Goal: Task Accomplishment & Management: Manage account settings

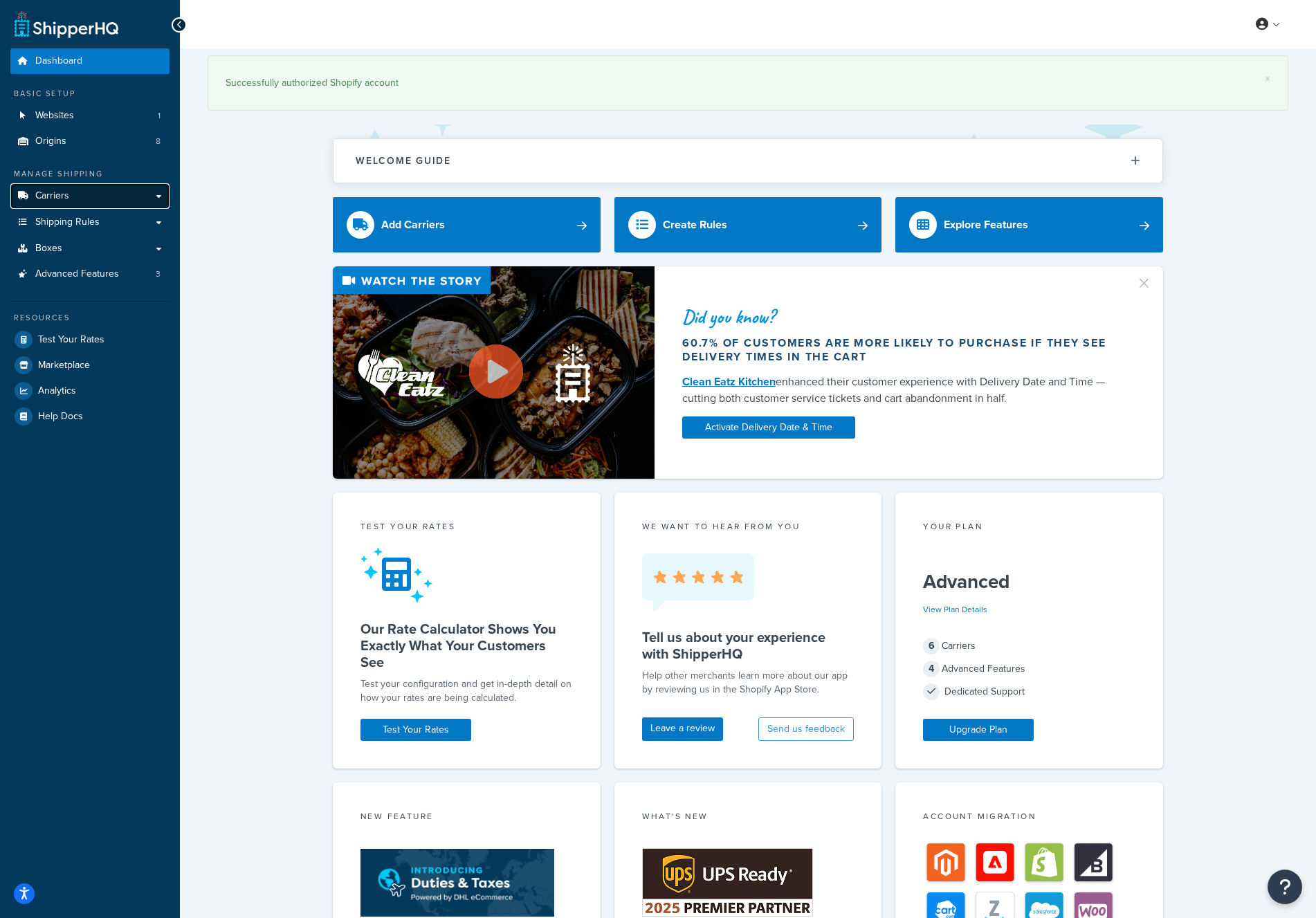
click at [80, 200] on link "Carriers" at bounding box center [90, 196] width 160 height 25
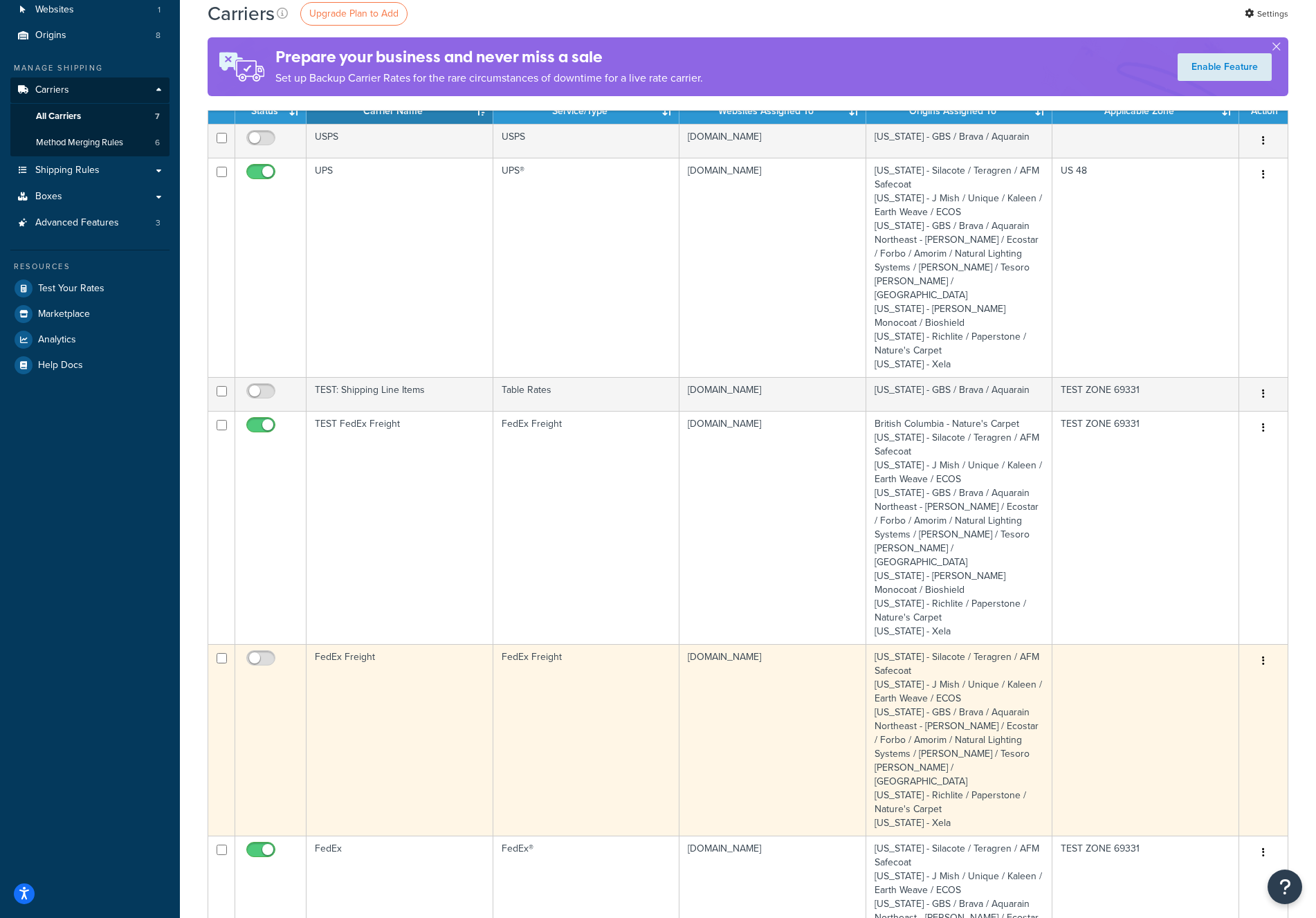
scroll to position [169, 0]
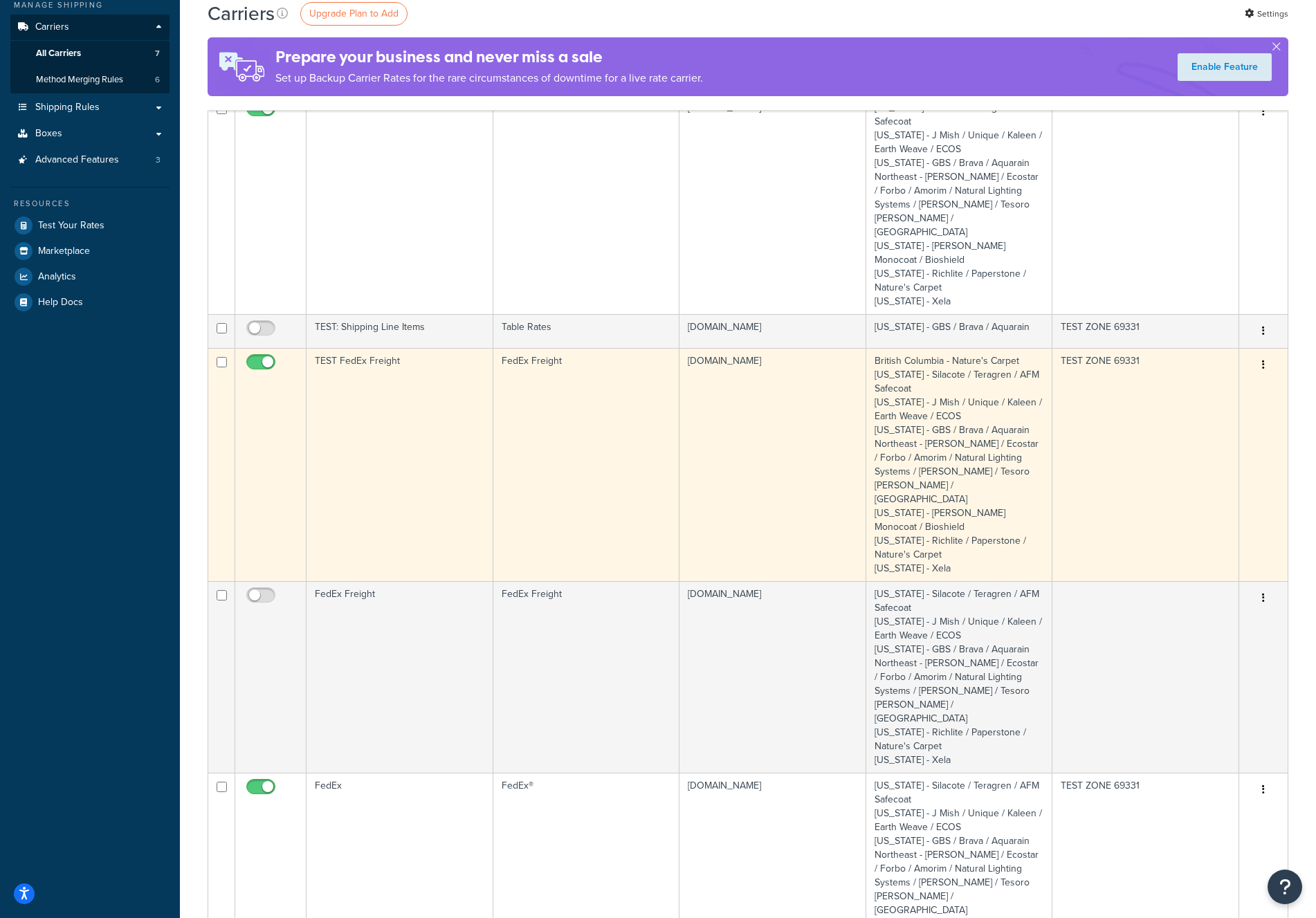
click at [439, 387] on td "TEST FedEx Freight" at bounding box center [400, 464] width 187 height 233
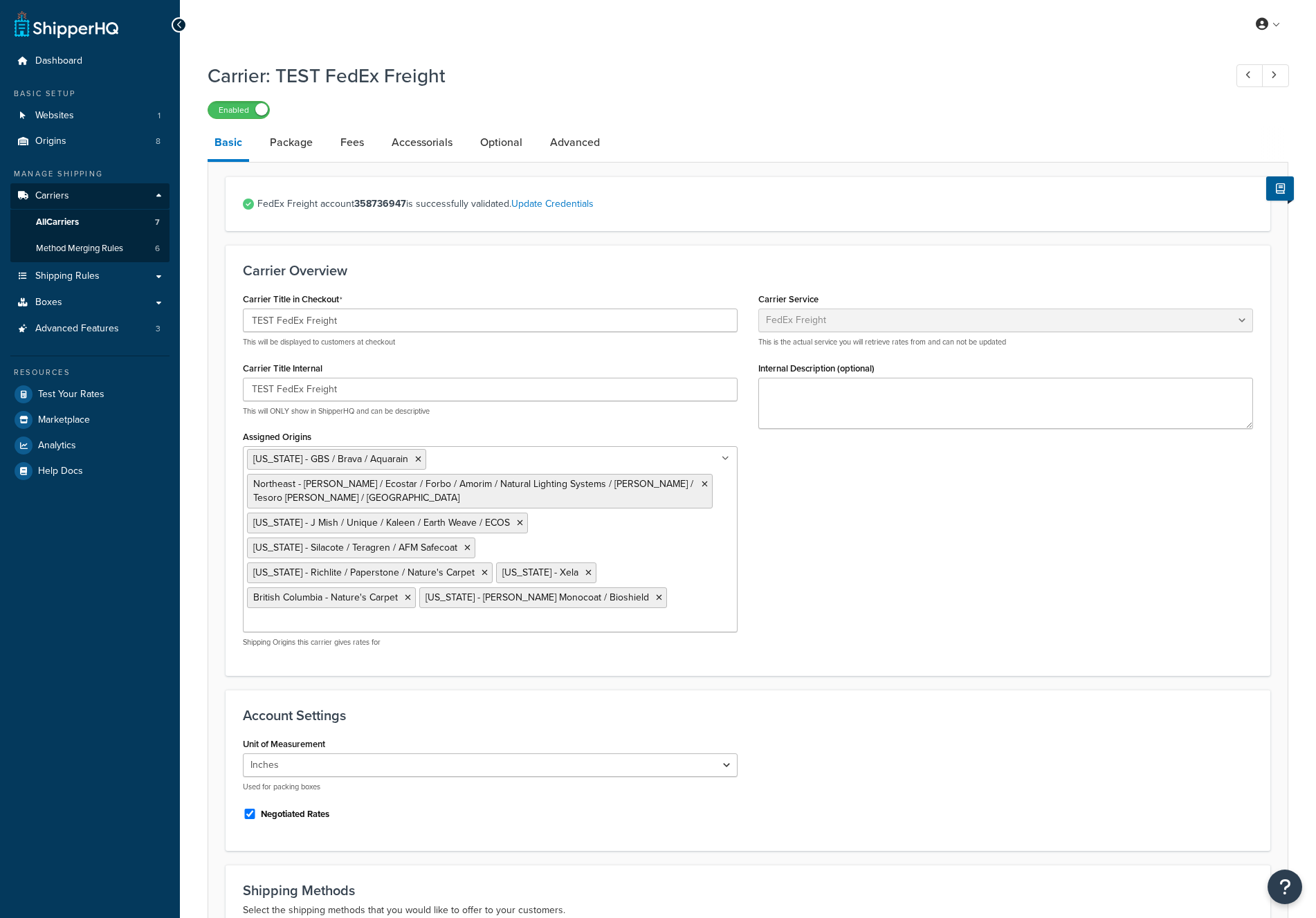
select select "fedExFreight"
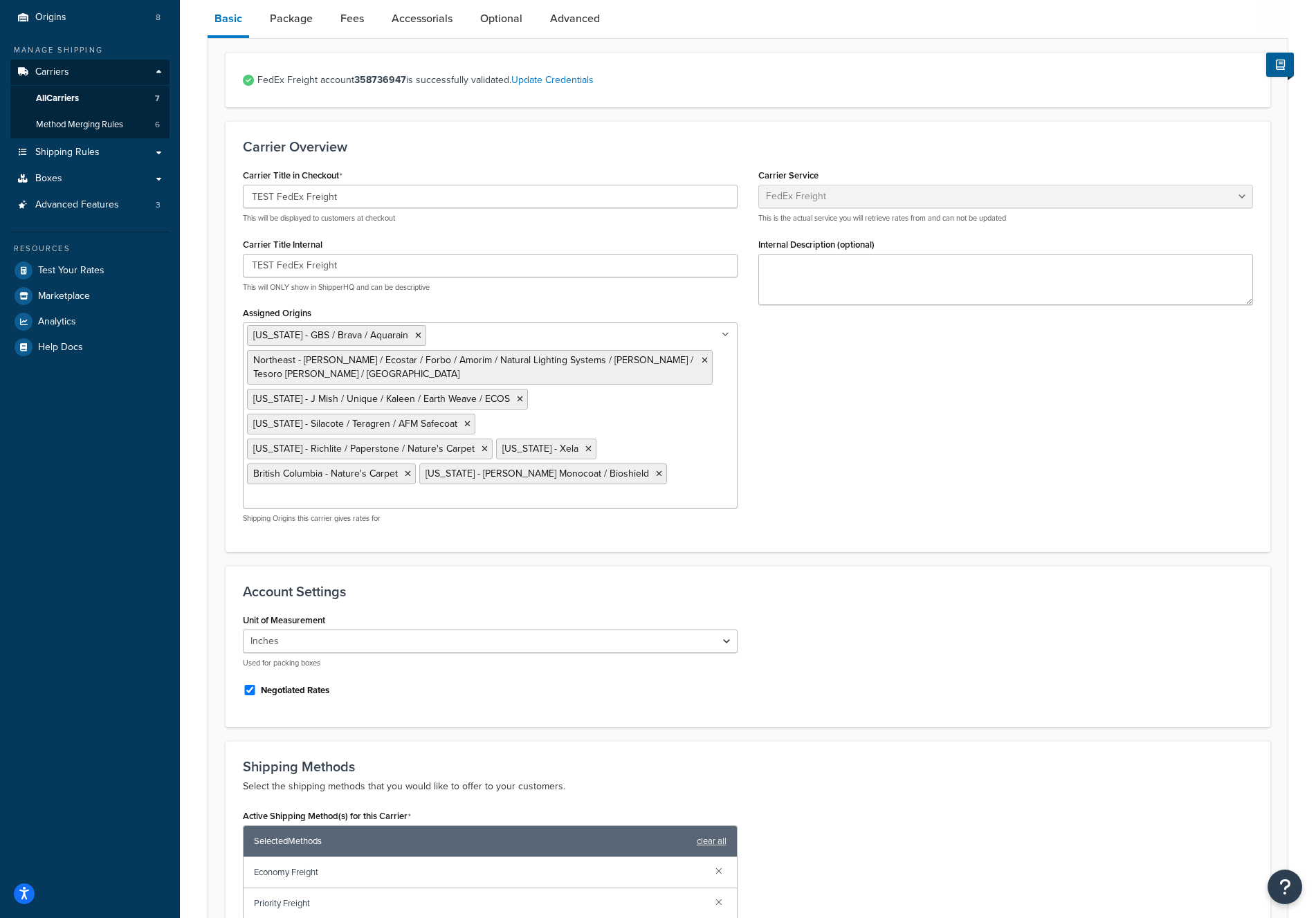
scroll to position [61, 0]
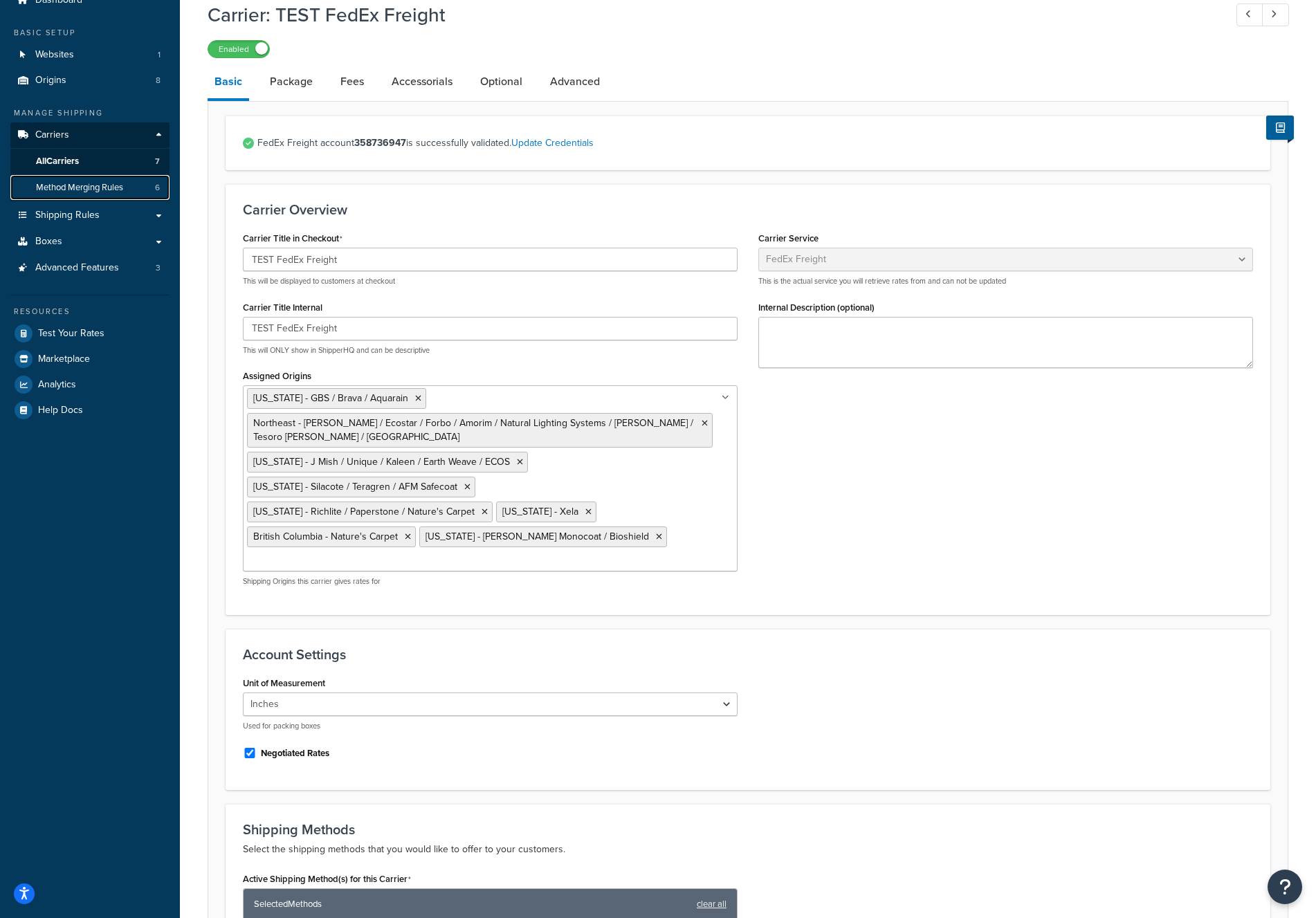
click at [77, 184] on span "Method Merging Rules" at bounding box center [80, 188] width 87 height 12
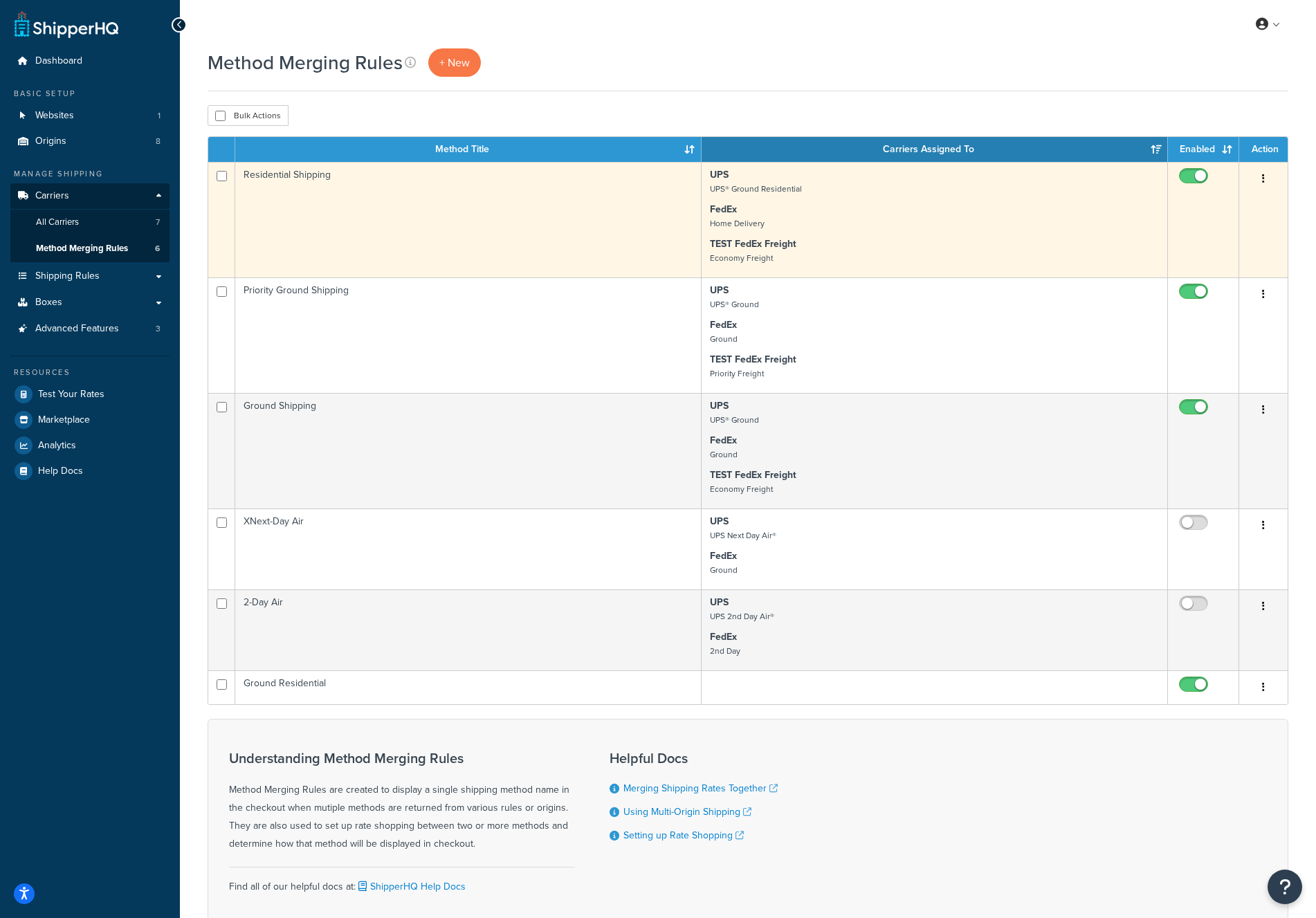
click at [404, 229] on td "Residential Shipping" at bounding box center [469, 219] width 466 height 115
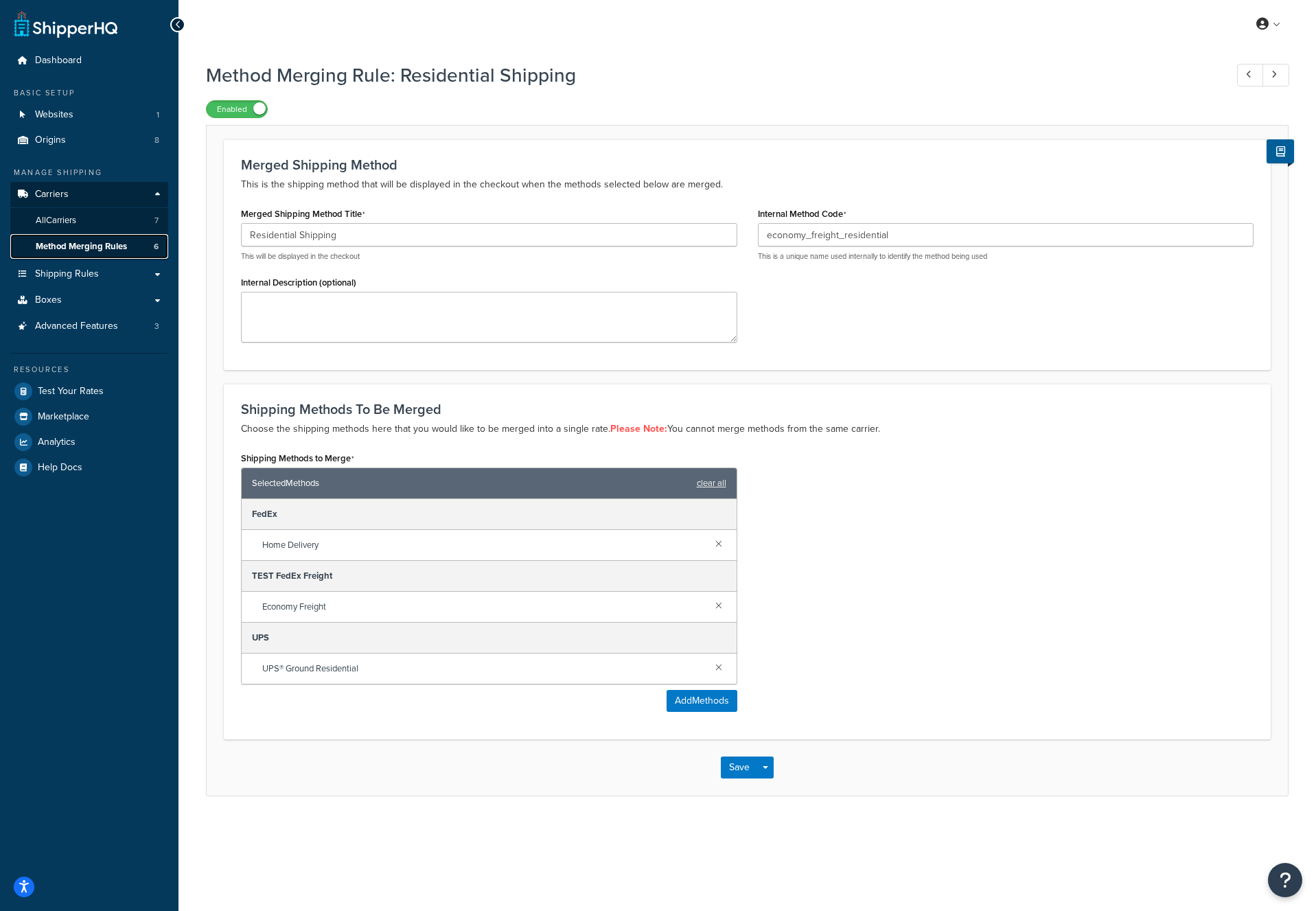
click at [112, 254] on link "Method Merging Rules 6" at bounding box center [89, 246] width 158 height 25
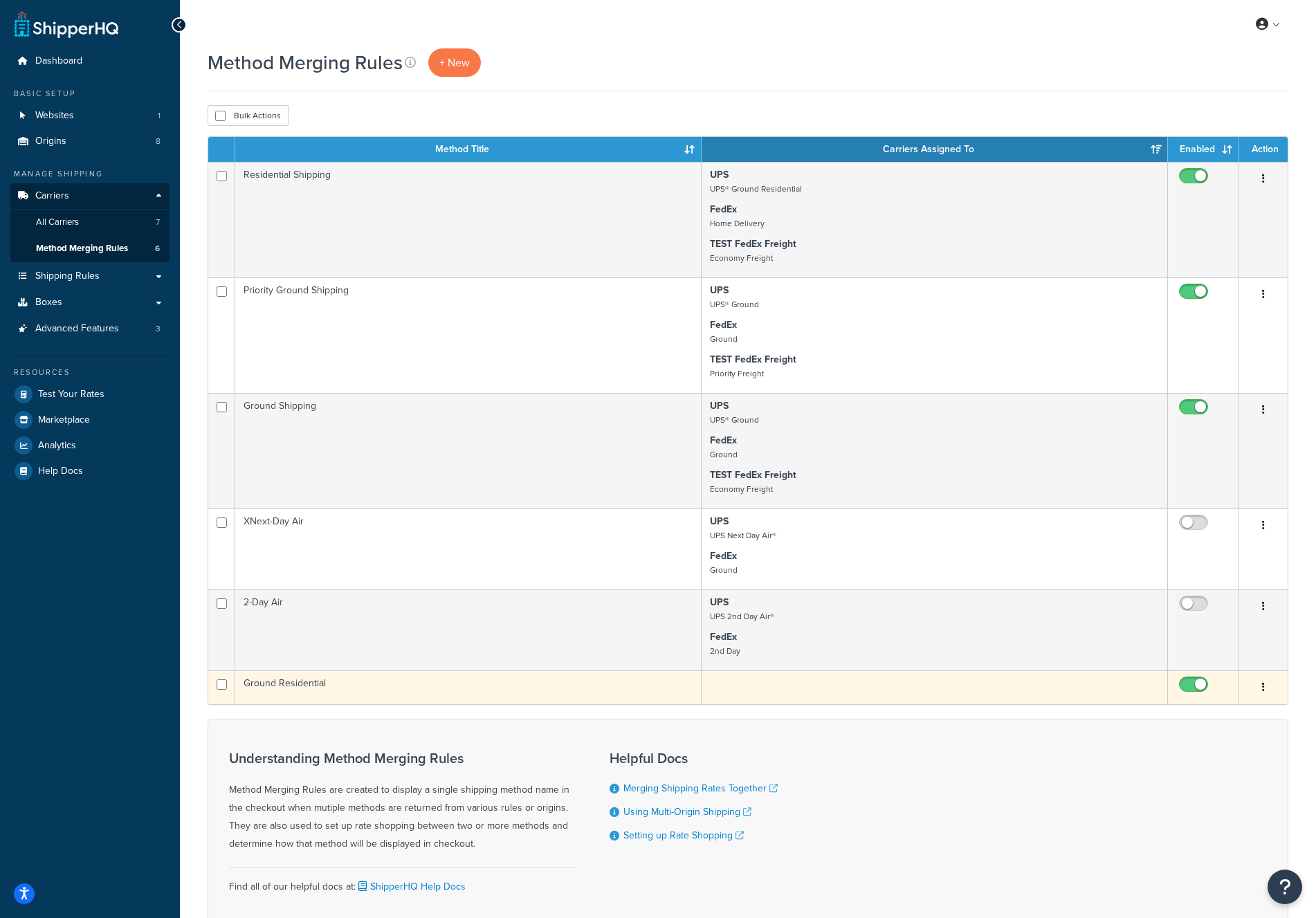
click at [1266, 688] on button "button" at bounding box center [1263, 688] width 19 height 22
click at [1214, 768] on link "Delete" at bounding box center [1207, 772] width 110 height 28
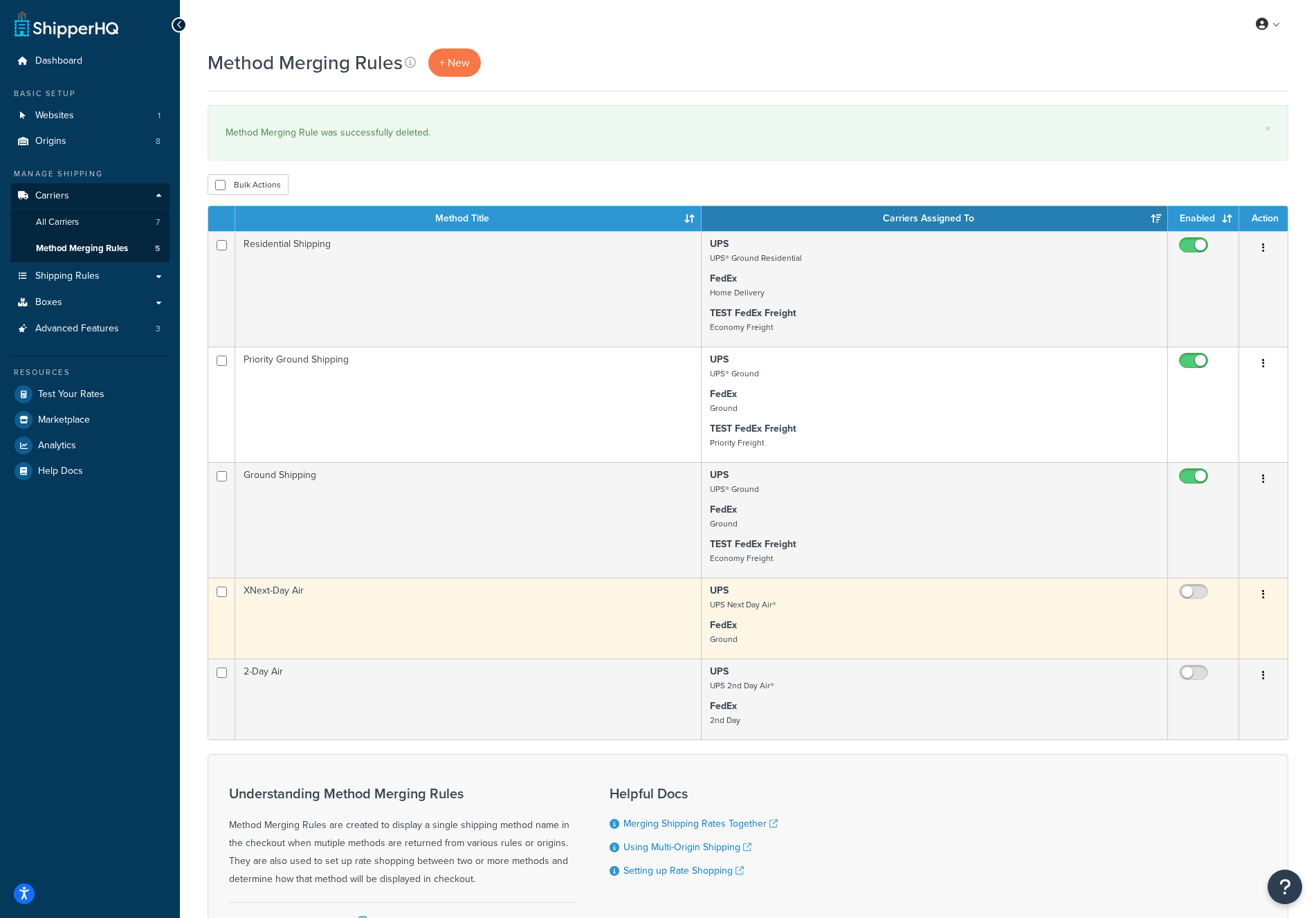
click at [1259, 598] on button "button" at bounding box center [1263, 594] width 19 height 22
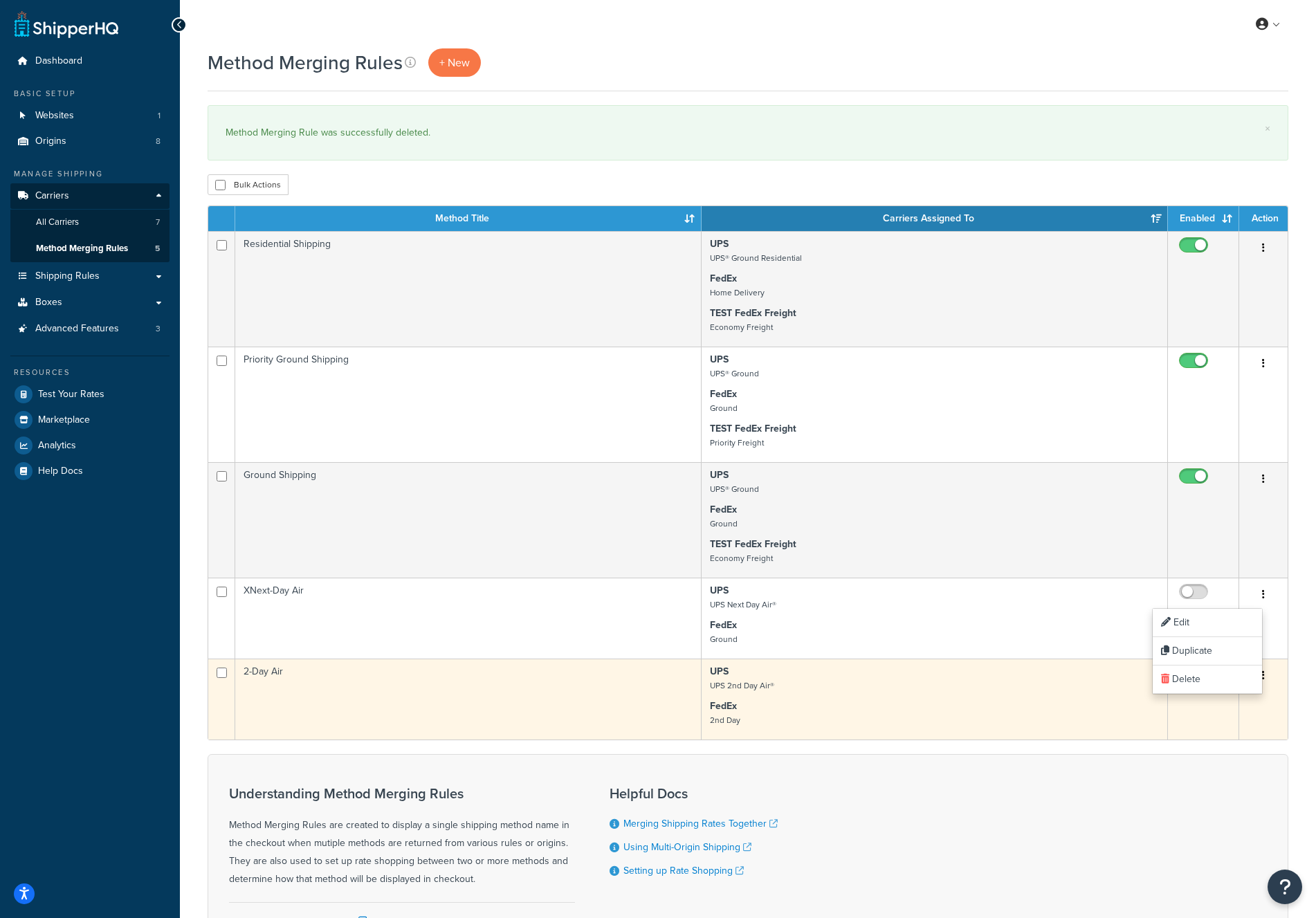
click at [1209, 678] on input "checkbox" at bounding box center [1195, 676] width 38 height 17
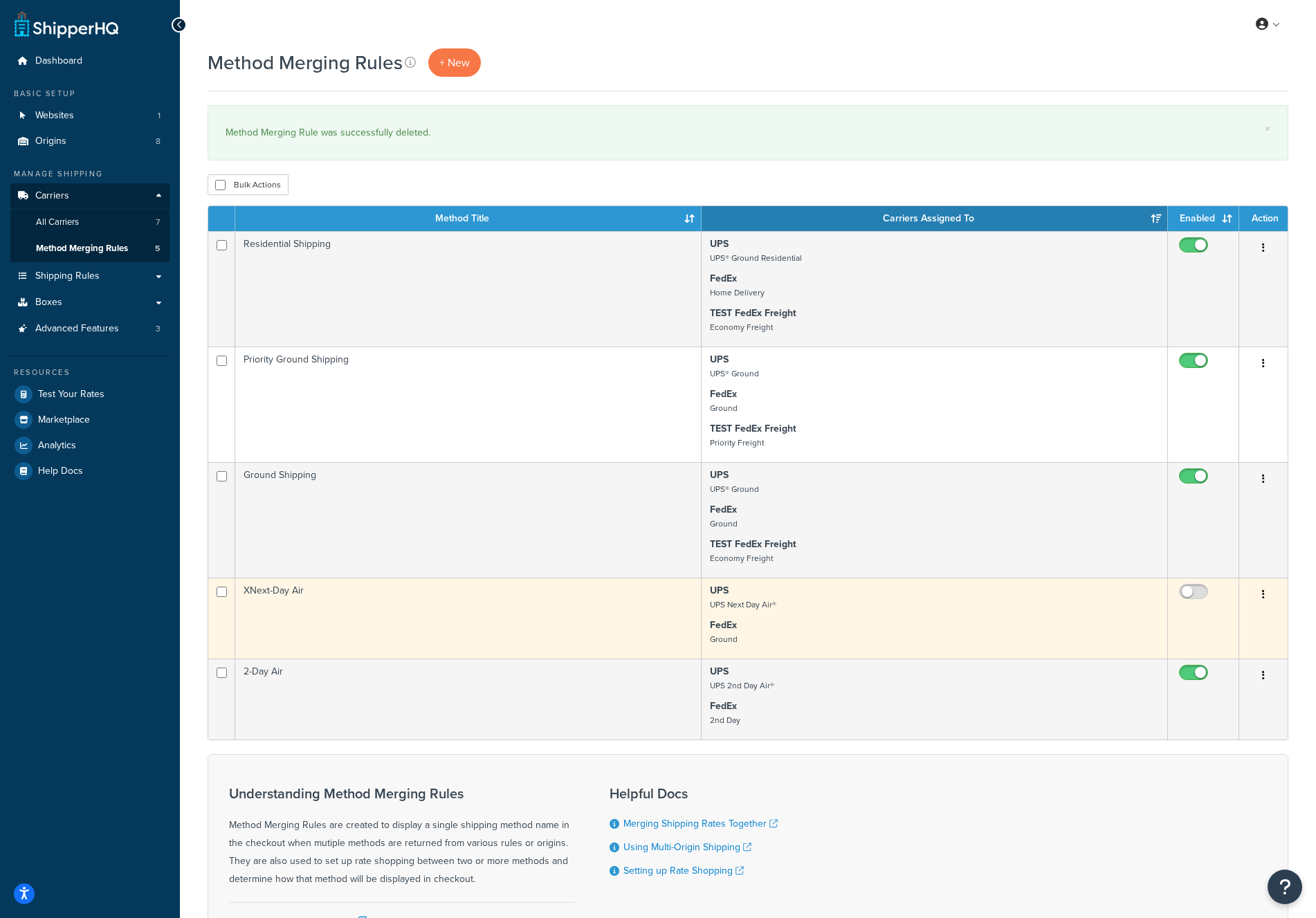
click at [1266, 597] on button "button" at bounding box center [1263, 594] width 19 height 22
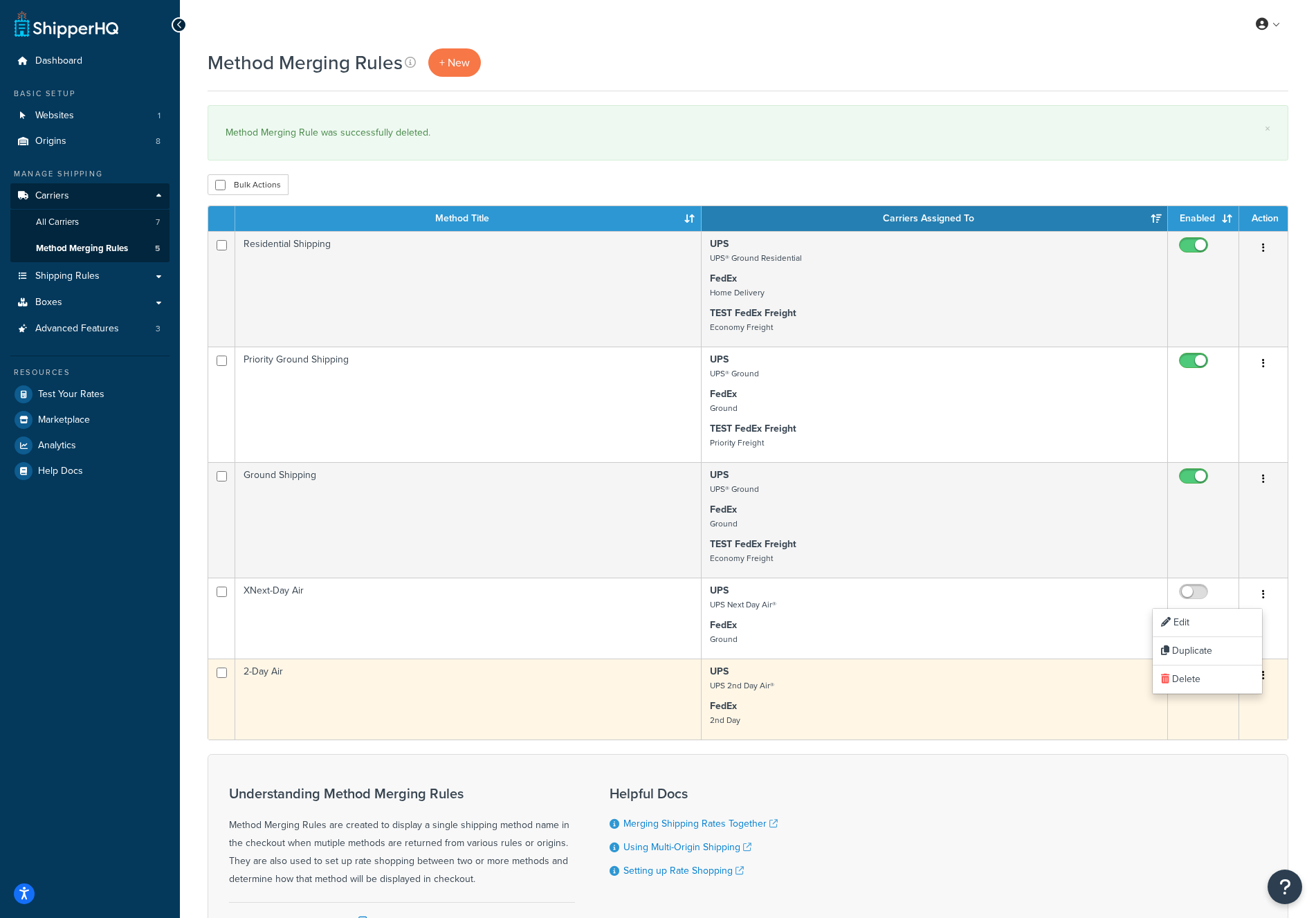
click at [1210, 677] on input "checkbox" at bounding box center [1195, 676] width 38 height 17
checkbox input "false"
click at [1256, 681] on button "button" at bounding box center [1263, 676] width 19 height 22
click at [1205, 755] on link "Delete" at bounding box center [1207, 760] width 110 height 28
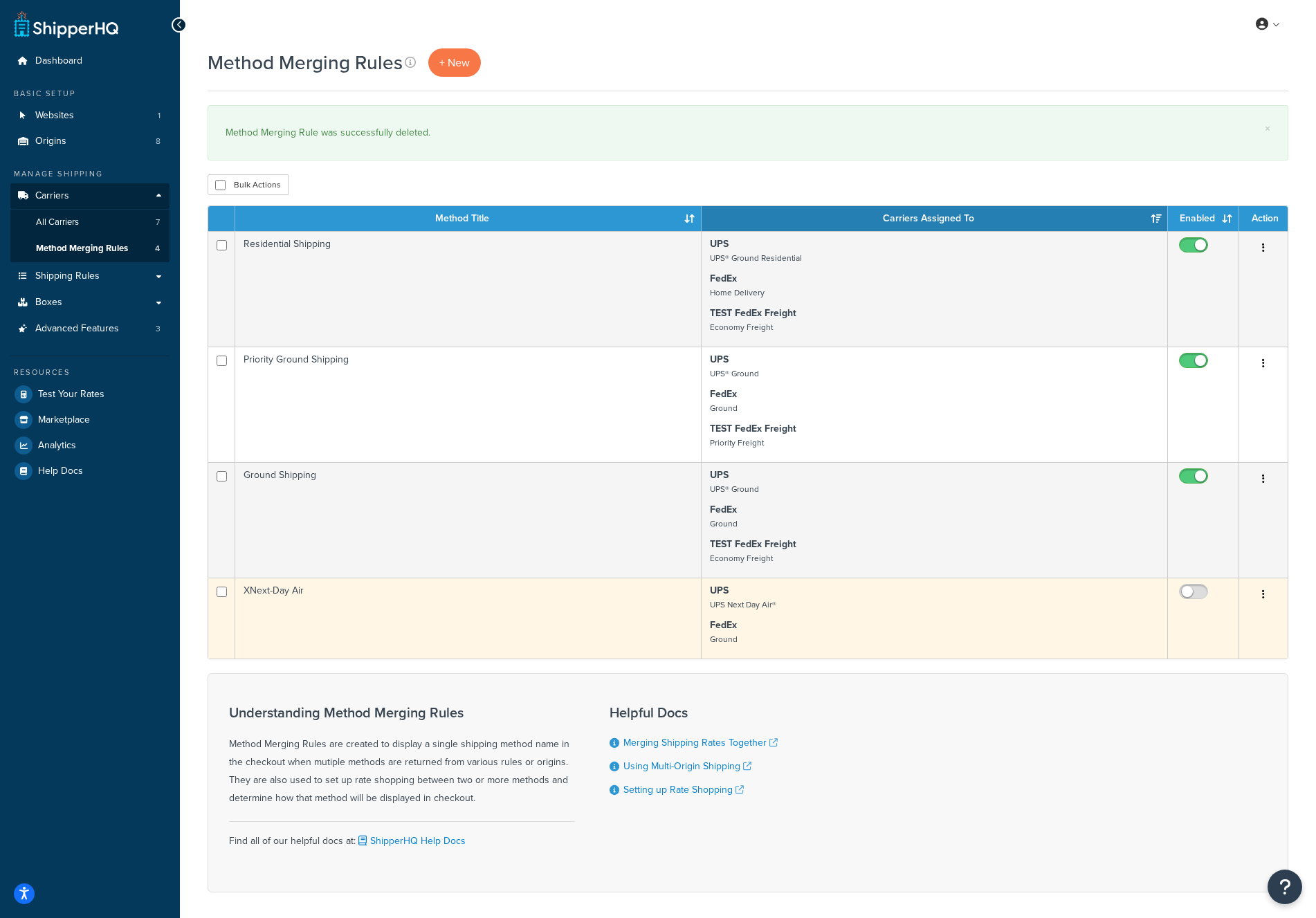
click at [1261, 594] on button "button" at bounding box center [1263, 594] width 19 height 22
click at [1185, 678] on link "Delete" at bounding box center [1207, 679] width 110 height 28
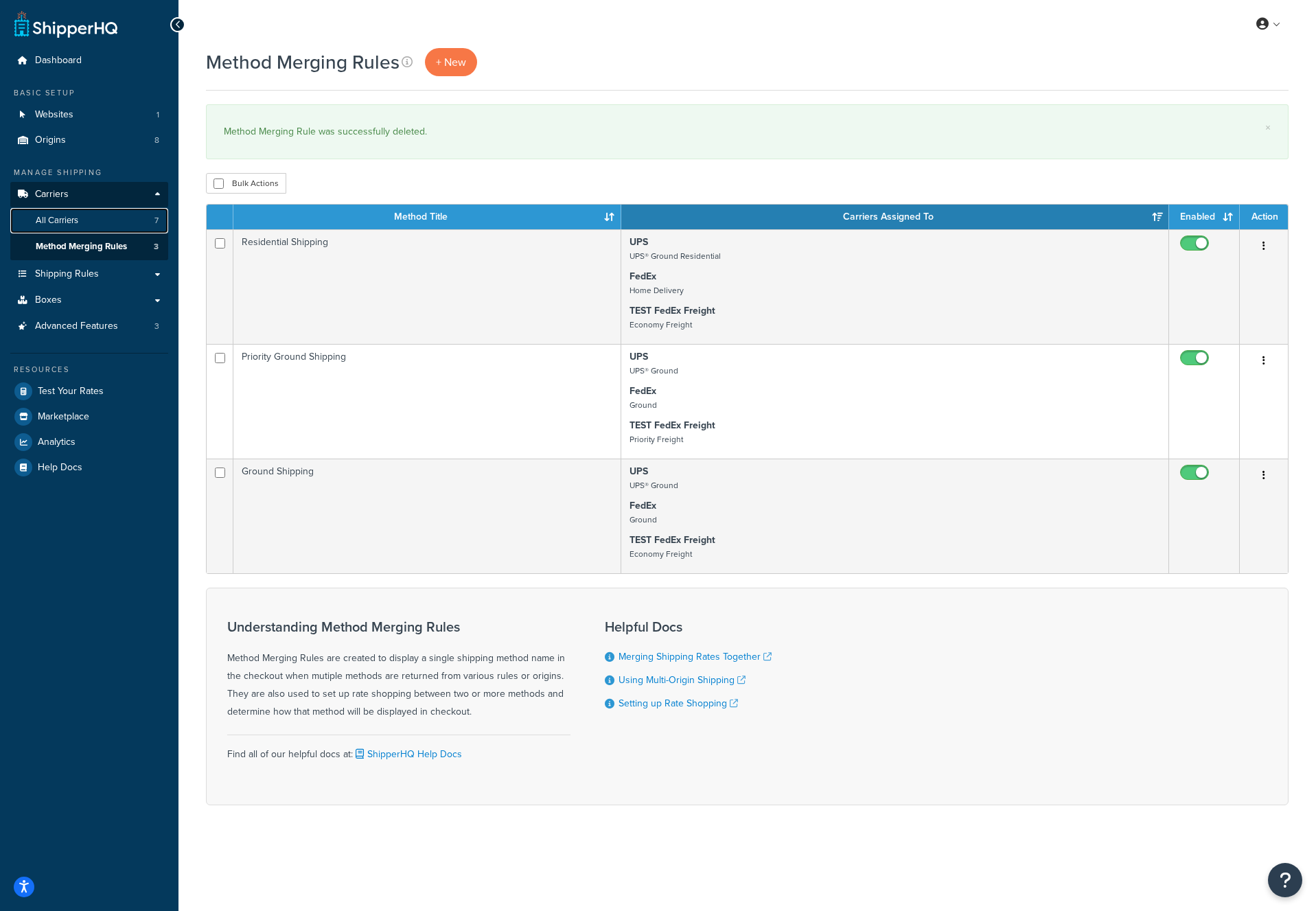
click at [91, 228] on link "All Carriers 7" at bounding box center [89, 220] width 158 height 25
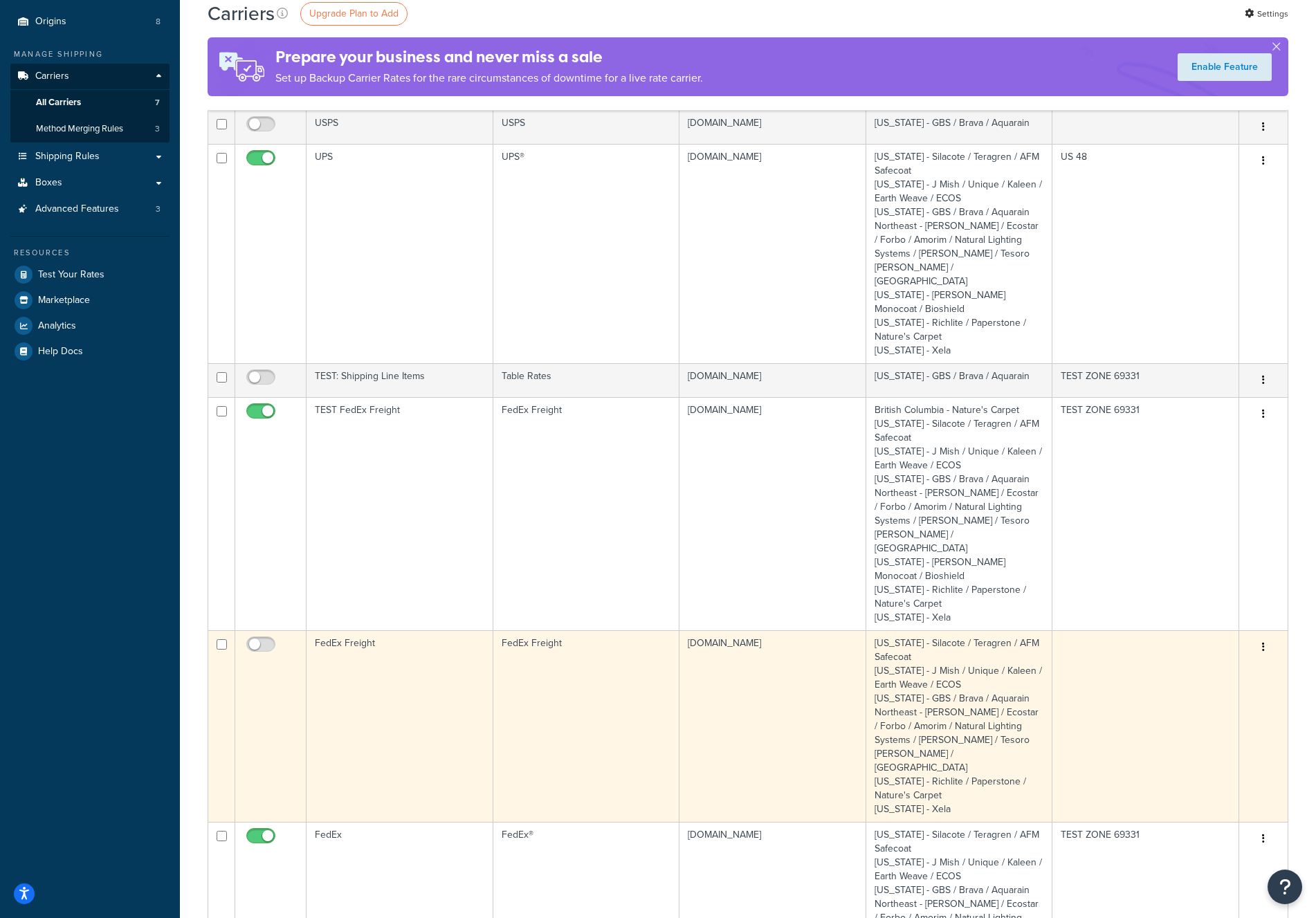
scroll to position [119, 0]
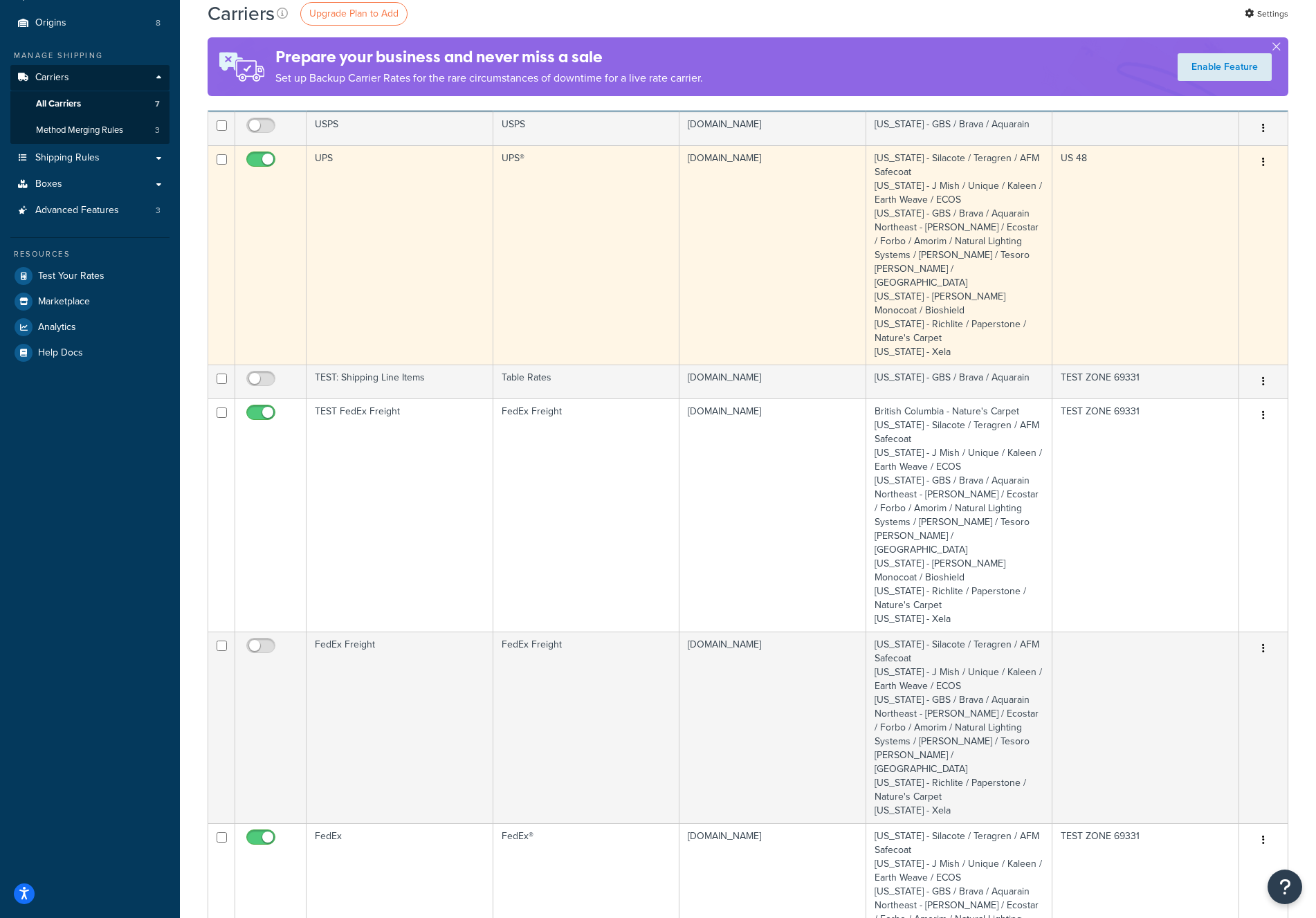
click at [347, 222] on td "UPS" at bounding box center [400, 255] width 187 height 219
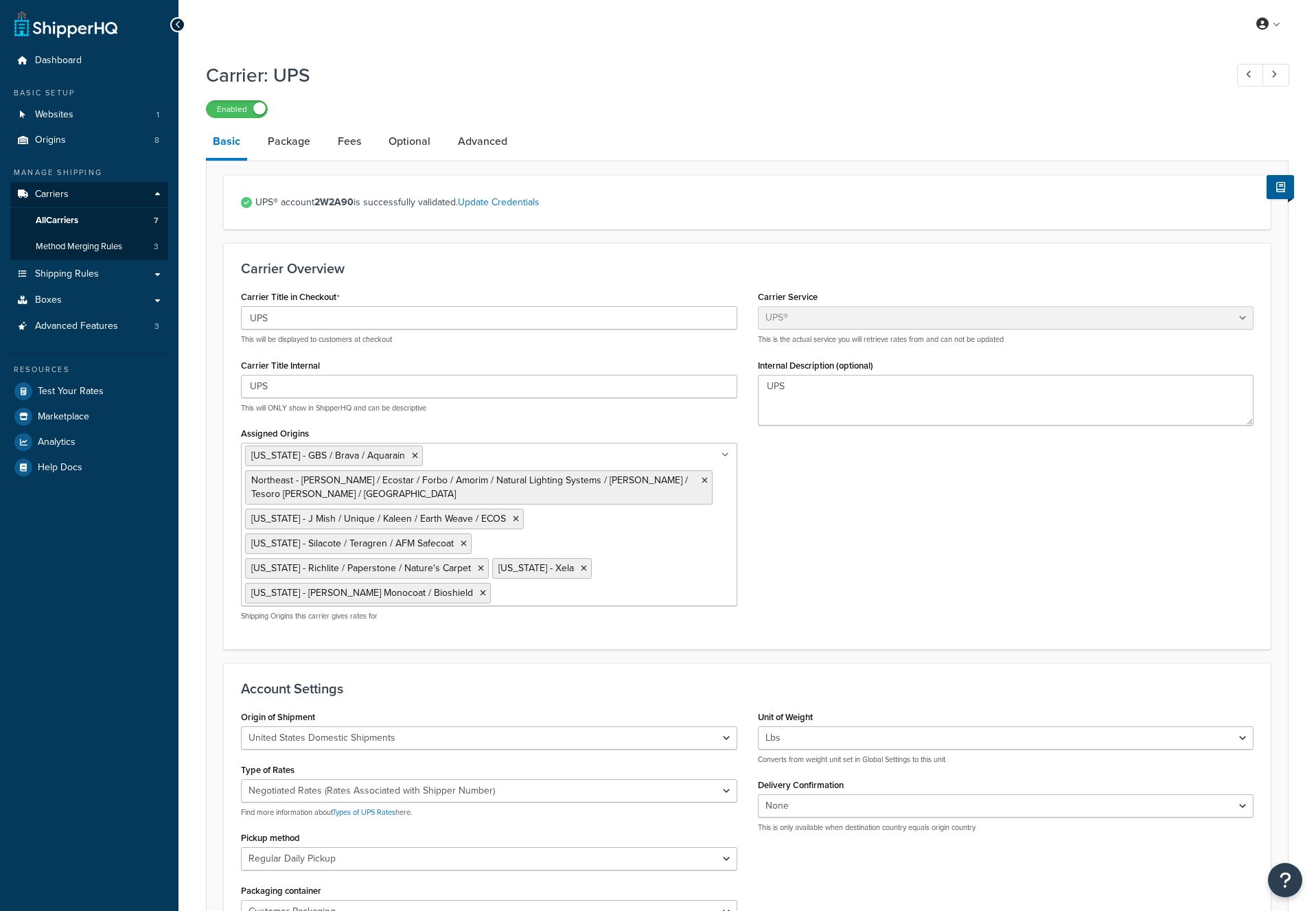
select select "ups"
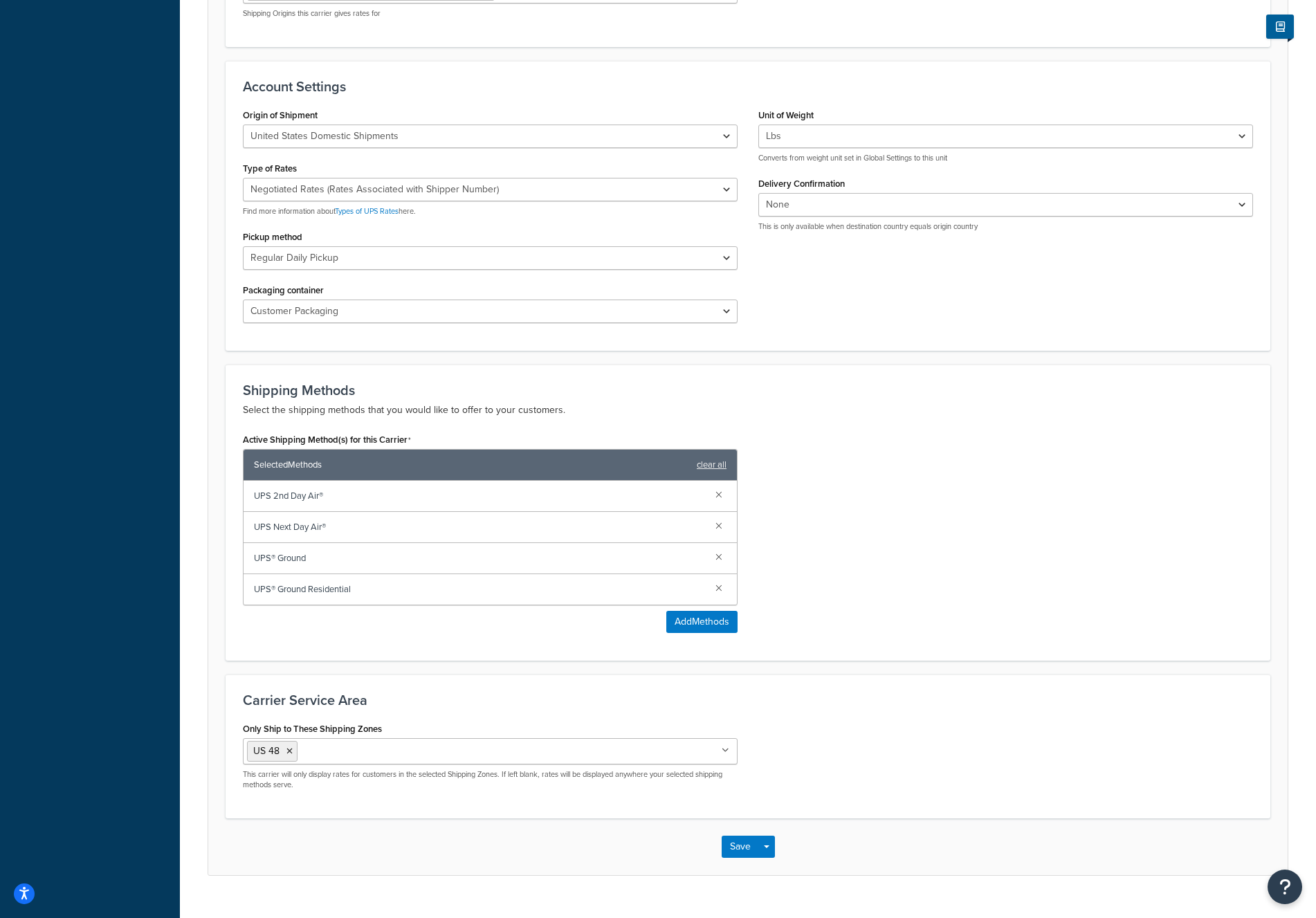
scroll to position [611, 0]
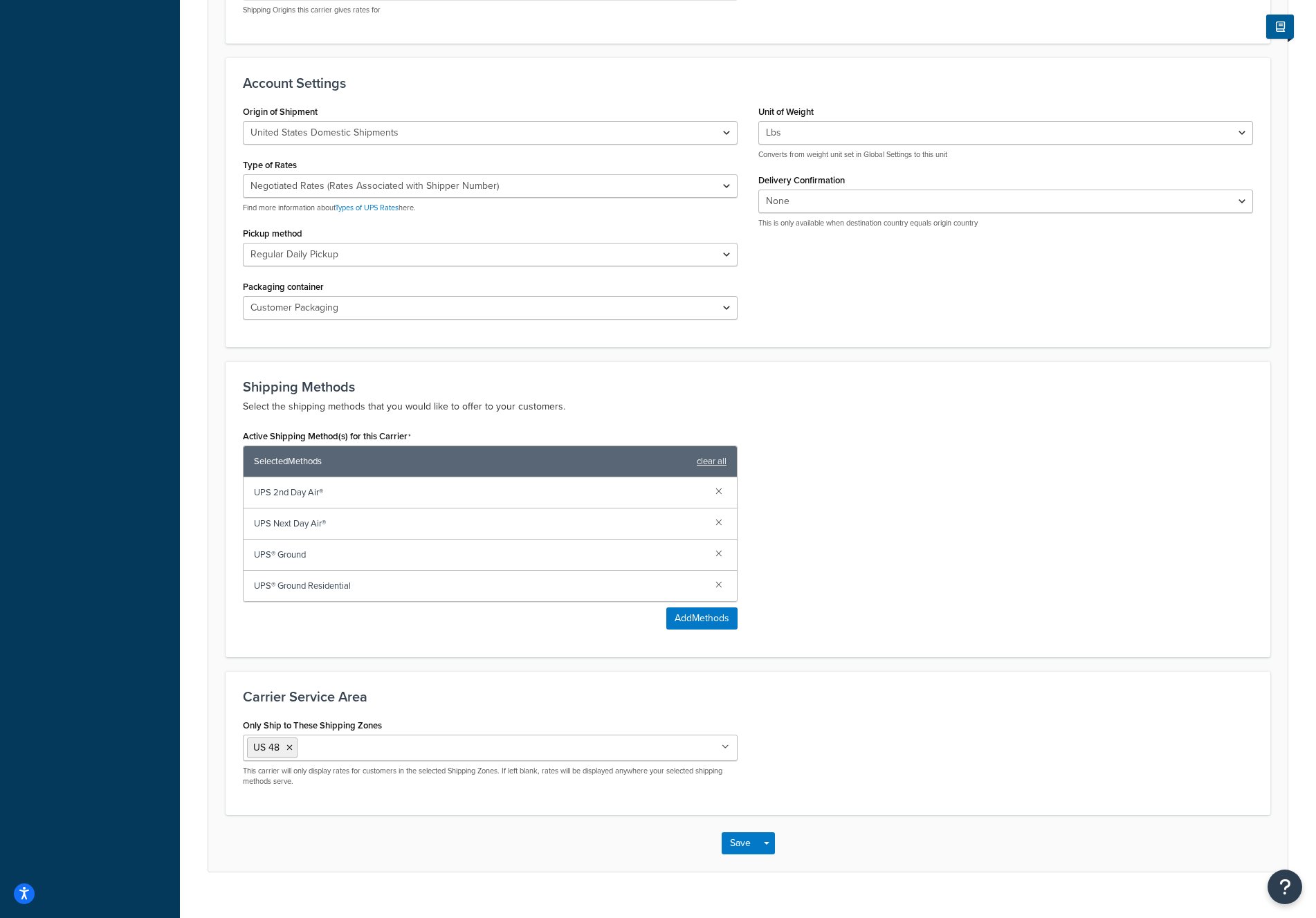
drag, startPoint x: 970, startPoint y: 566, endPoint x: 828, endPoint y: 575, distance: 142.3
click at [969, 566] on div "Active Shipping Method(s) for this Carrier Selected Methods clear all UPS 2nd D…" at bounding box center [747, 533] width 1031 height 214
click at [692, 607] on button "Add Methods" at bounding box center [702, 618] width 72 height 22
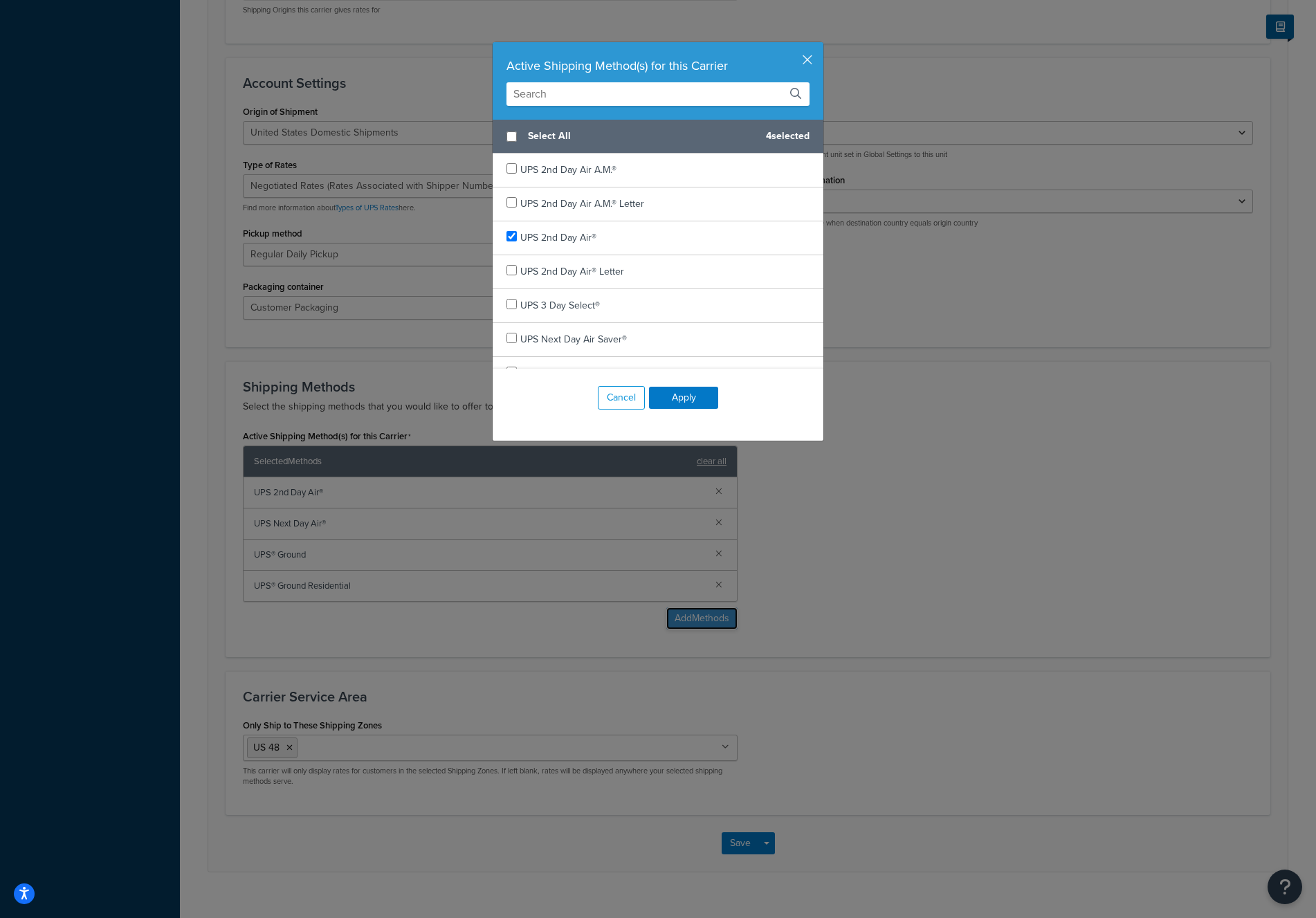
scroll to position [597, 0]
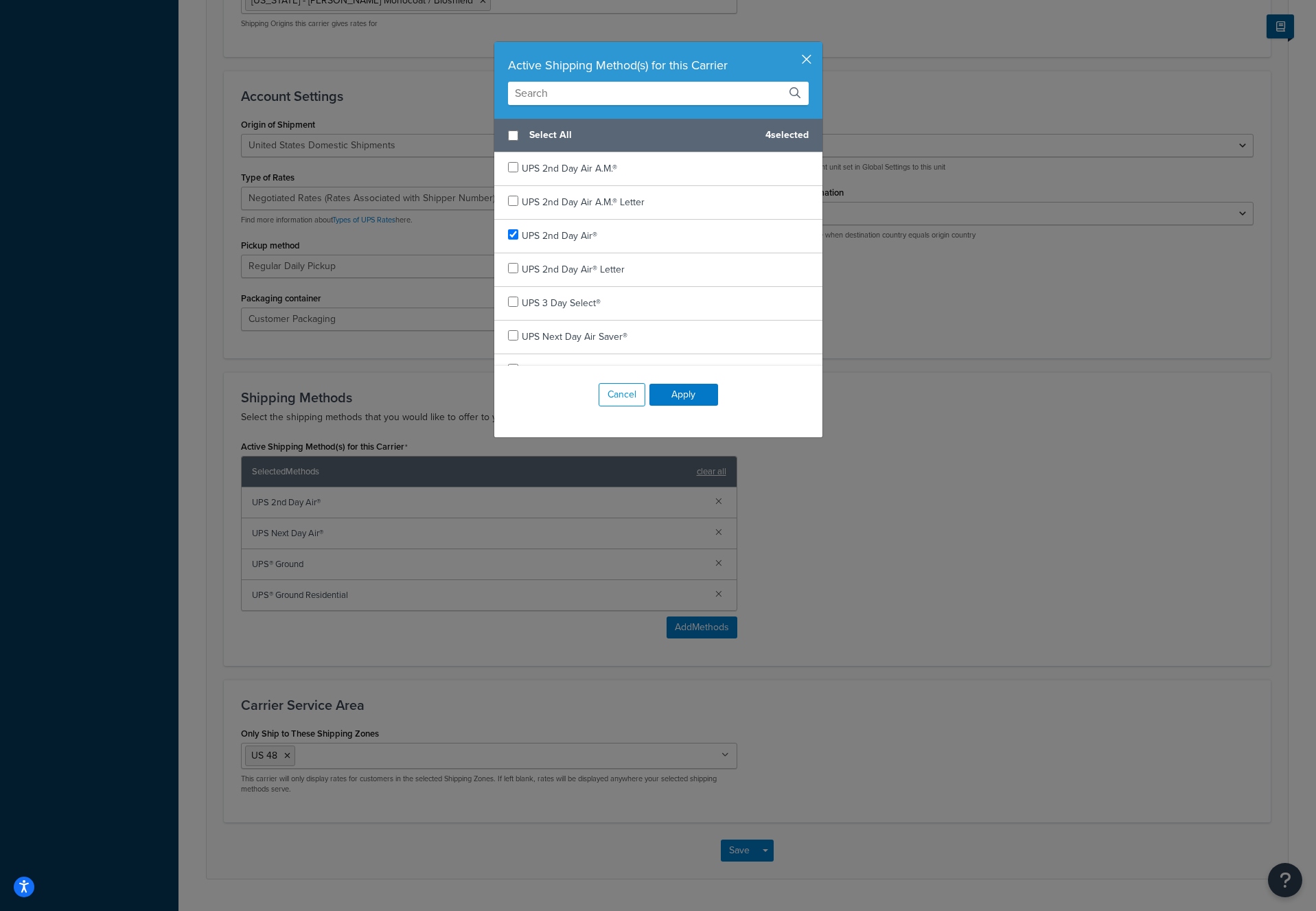
click at [819, 45] on button "button" at bounding box center [821, 44] width 4 height 4
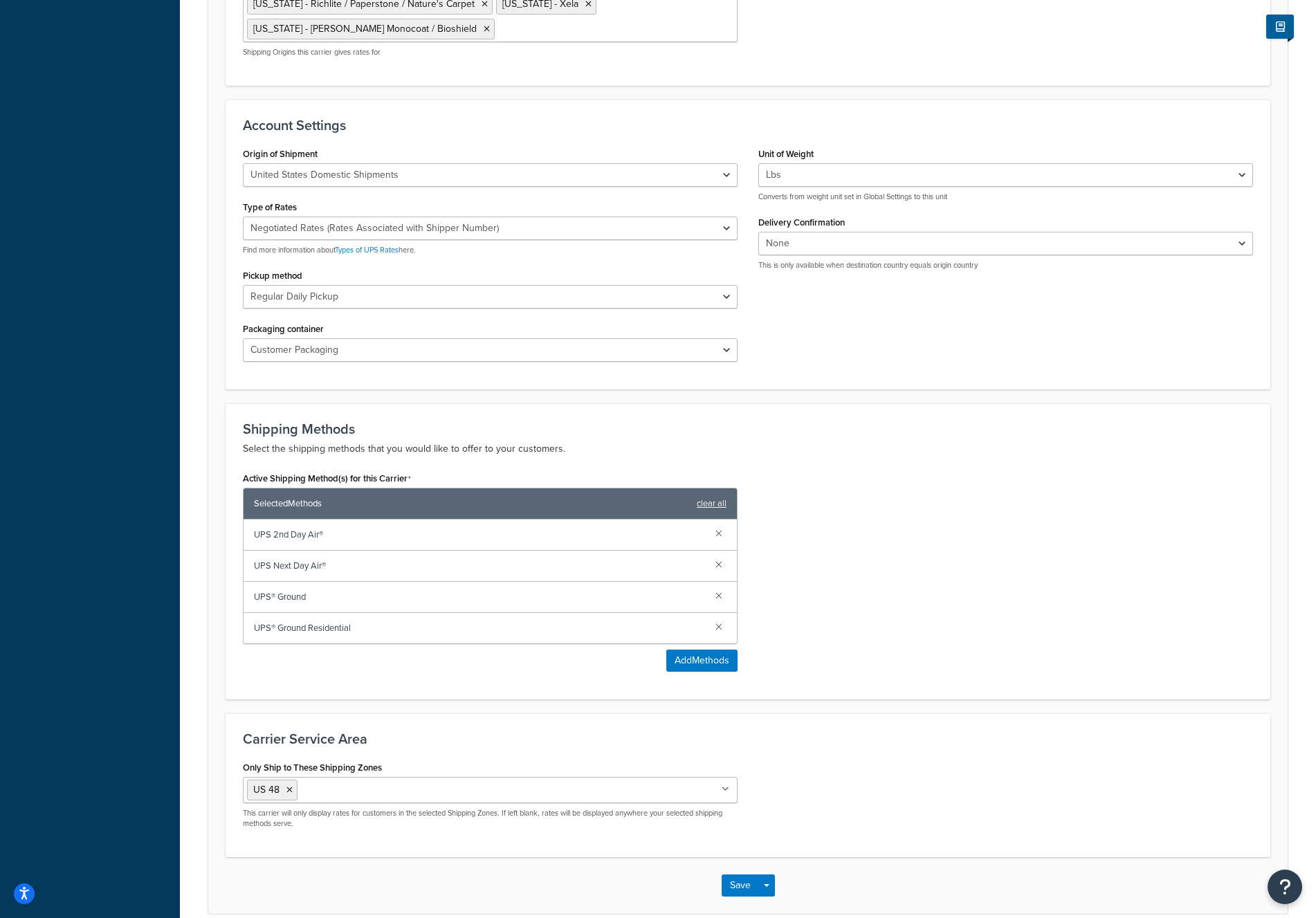
scroll to position [611, 0]
